Goal: Information Seeking & Learning: Learn about a topic

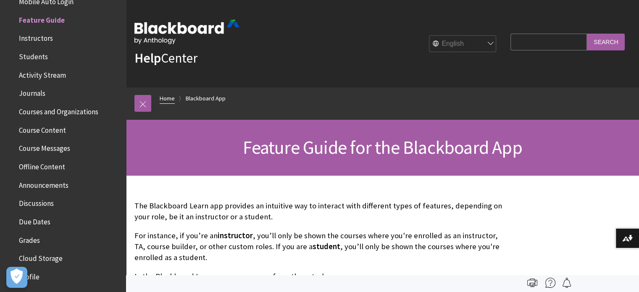
click at [145, 100] on link at bounding box center [142, 103] width 17 height 17
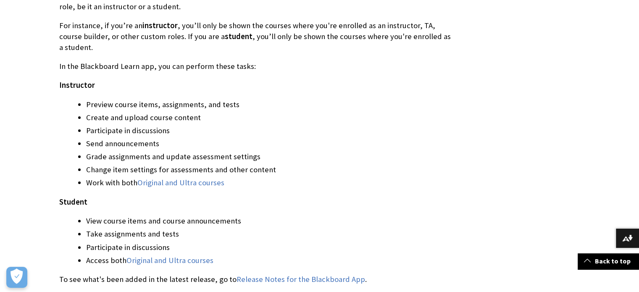
scroll to position [252, 0]
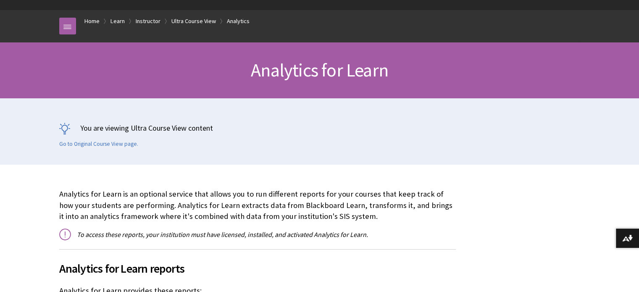
scroll to position [84, 0]
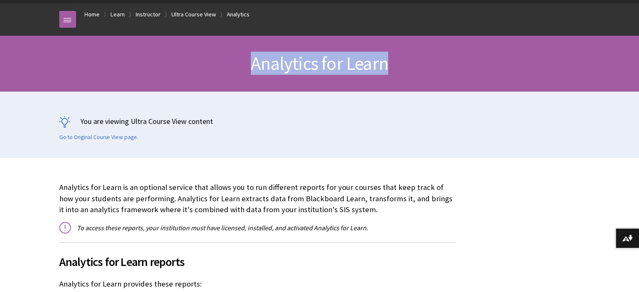
drag, startPoint x: 249, startPoint y: 63, endPoint x: 386, endPoint y: 57, distance: 137.5
click at [386, 57] on h1 "Analytics for Learn" at bounding box center [320, 64] width 538 height 22
copy span "Analytics for Learn"
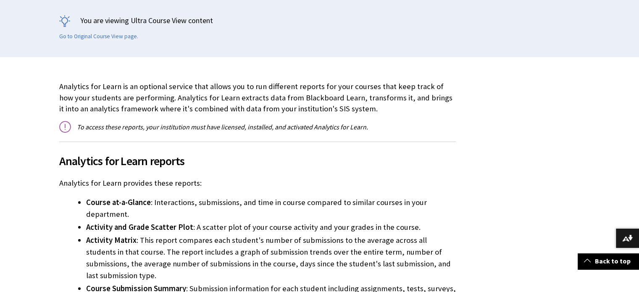
scroll to position [202, 0]
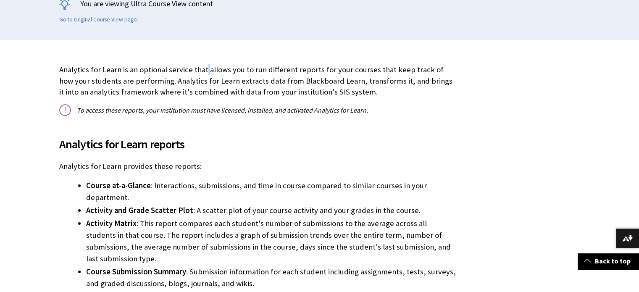
click at [205, 69] on p "Analytics for Learn is an optional service that allows you to run different rep…" at bounding box center [257, 80] width 397 height 33
click at [211, 68] on p "Analytics for Learn is an optional service that allows you to run different rep…" at bounding box center [257, 80] width 397 height 33
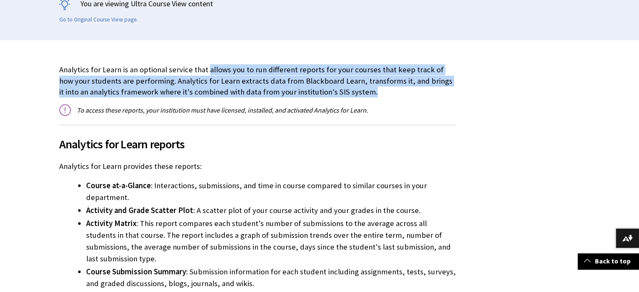
drag, startPoint x: 207, startPoint y: 70, endPoint x: 344, endPoint y: 93, distance: 139.4
click at [344, 93] on p "Analytics for Learn is an optional service that allows you to run different rep…" at bounding box center [257, 80] width 397 height 33
copy p "allows you to run different reports for your courses that keep track of how you…"
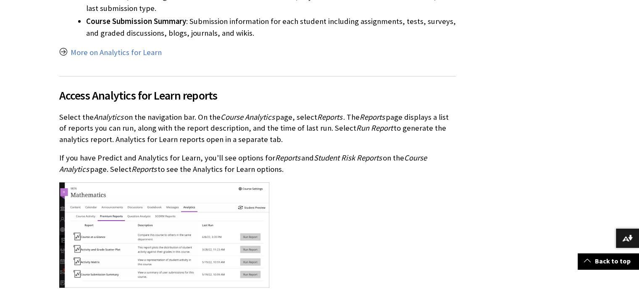
scroll to position [454, 0]
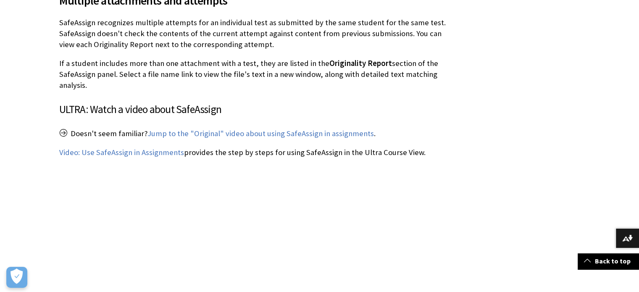
scroll to position [1050, 0]
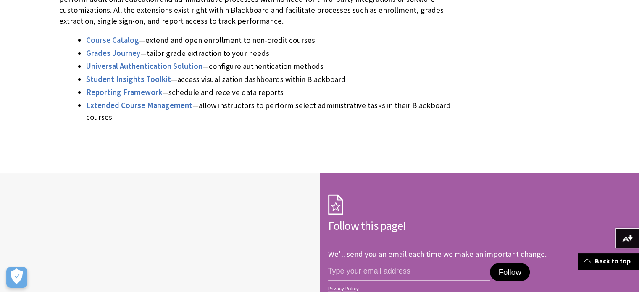
scroll to position [147, 0]
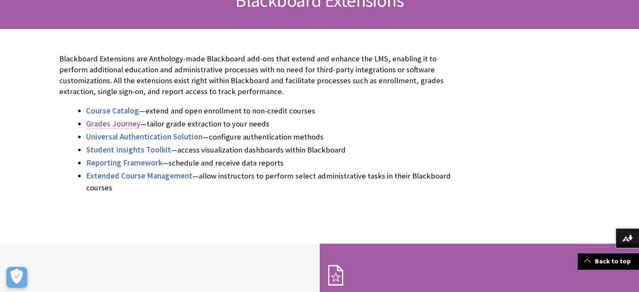
click at [123, 124] on span "Grades Journey" at bounding box center [113, 124] width 54 height 10
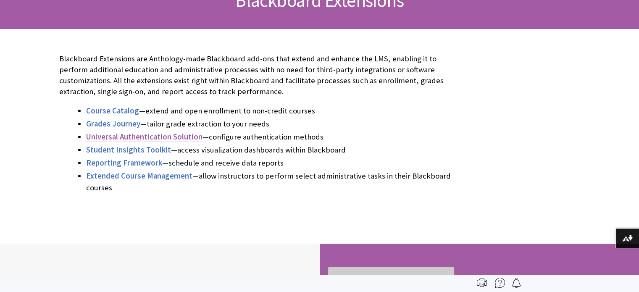
scroll to position [876, 0]
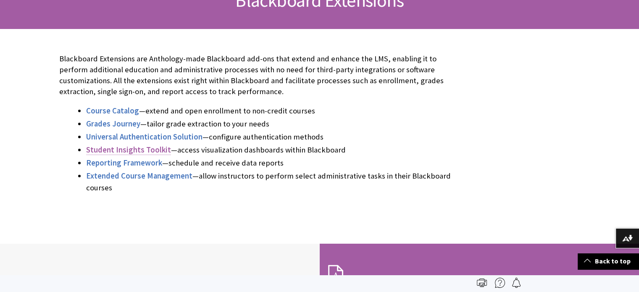
click at [129, 147] on span "Student Insights Toolkit" at bounding box center [128, 150] width 85 height 10
click at [167, 178] on span "Extended Course Management" at bounding box center [139, 176] width 106 height 10
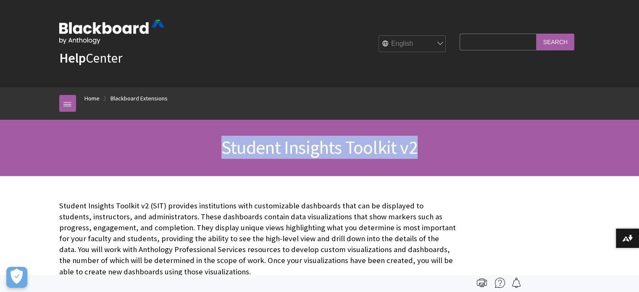
drag, startPoint x: 222, startPoint y: 141, endPoint x: 428, endPoint y: 139, distance: 205.4
click at [428, 139] on h1 "Student Insights Toolkit v2" at bounding box center [320, 148] width 538 height 22
copy span "Student Insights Toolkit v2"
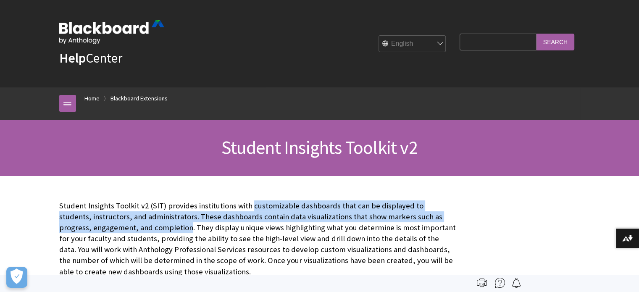
drag, startPoint x: 250, startPoint y: 206, endPoint x: 154, endPoint y: 229, distance: 98.8
click at [154, 229] on p "Student Insights Toolkit v2 (SIT) provides institutions with customizable dashb…" at bounding box center [257, 238] width 397 height 77
copy p "customizable dashboards that can be displayed to students, instructors, and adm…"
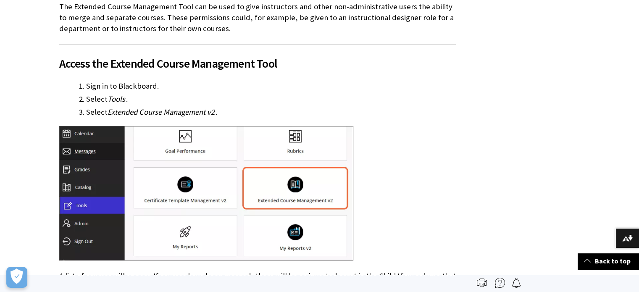
scroll to position [168, 0]
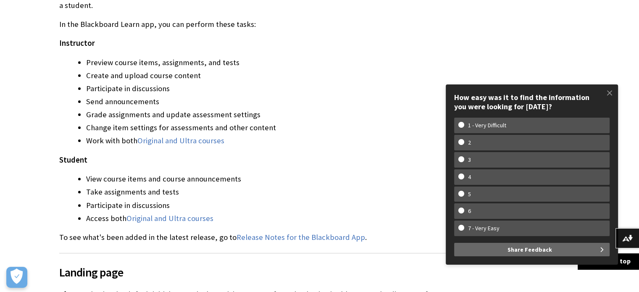
scroll to position [161, 0]
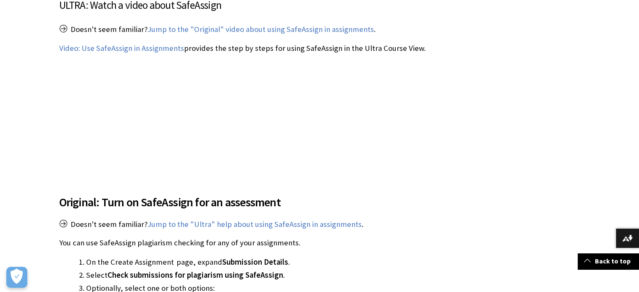
scroll to position [1023, 0]
click at [467, 166] on div "Use DirectSubmit" at bounding box center [320, 38] width 538 height 1826
